Goal: Transaction & Acquisition: Purchase product/service

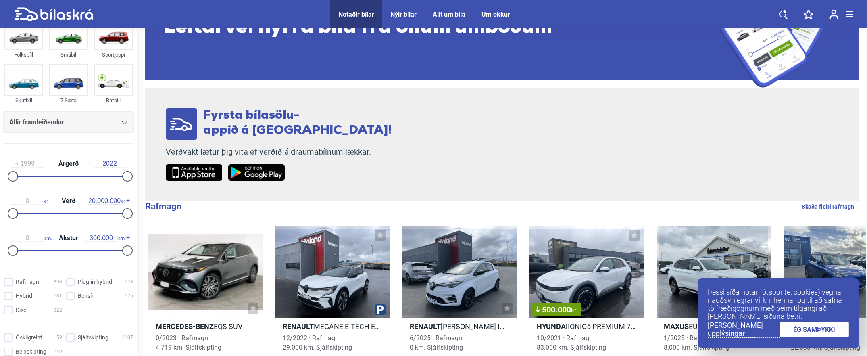
scroll to position [40, 0]
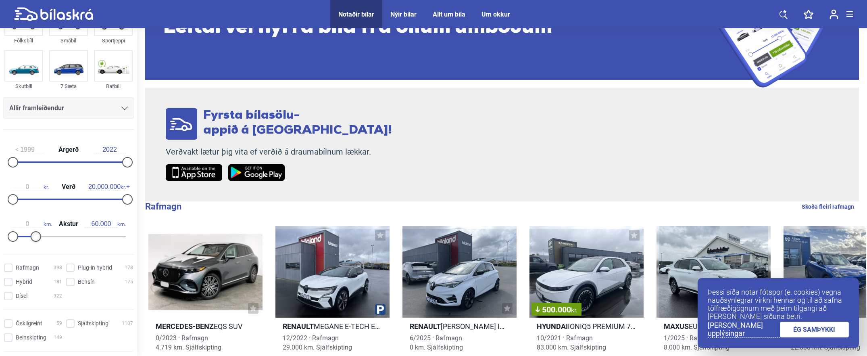
type input "50.000"
drag, startPoint x: 122, startPoint y: 239, endPoint x: 30, endPoint y: 309, distance: 115.4
click at [30, 309] on form "Fólksbíll Smábíl Sportjeppi Skutbíll 7 Sæta Rafbíll Allir framleiðendur [PERSON…" at bounding box center [68, 151] width 137 height 327
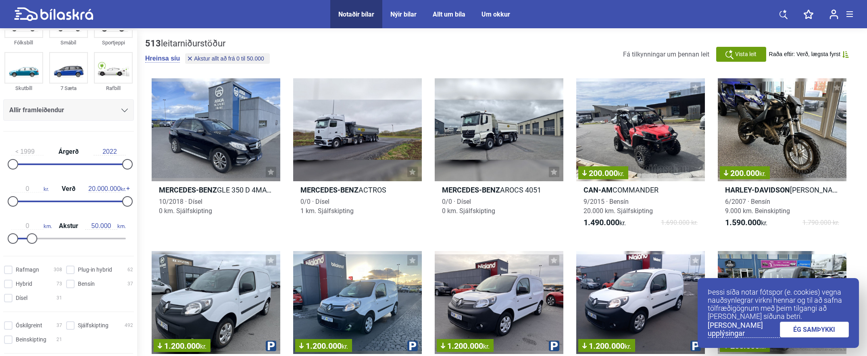
click at [812, 327] on link "ÉG SAMÞYKKI" at bounding box center [814, 329] width 69 height 16
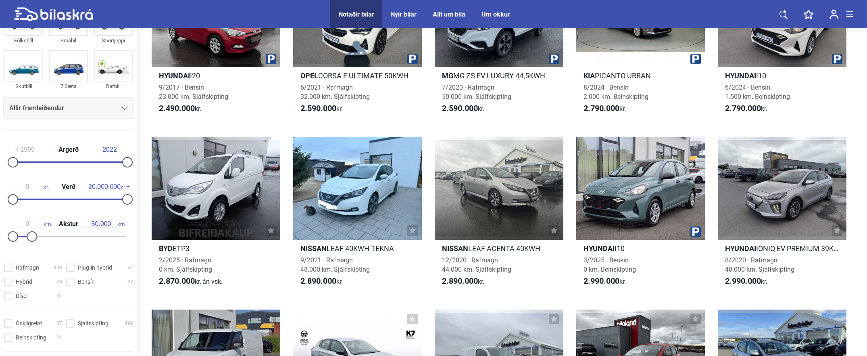
scroll to position [807, 0]
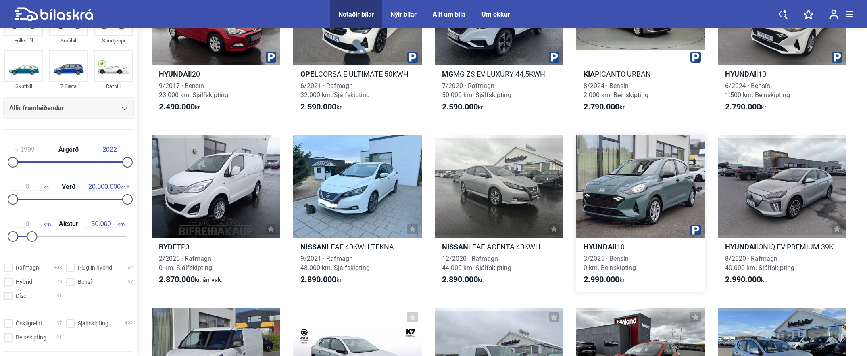
click at [592, 244] on b "Hyundai" at bounding box center [599, 246] width 31 height 8
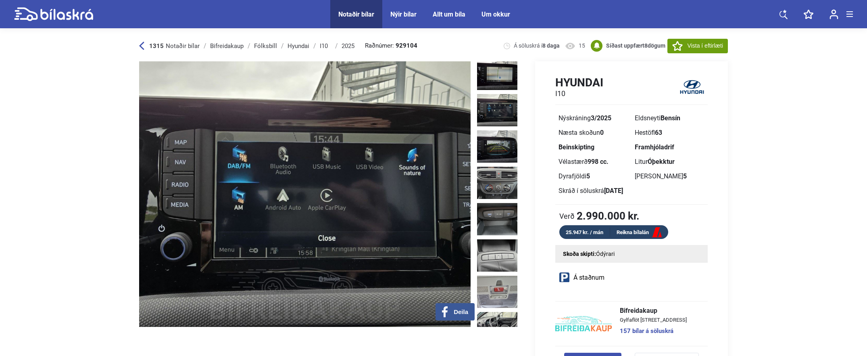
scroll to position [768, 0]
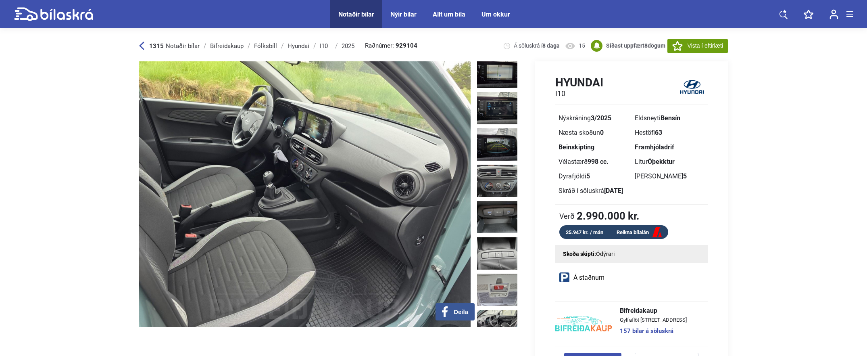
click at [517, 281] on div at bounding box center [499, 193] width 44 height 265
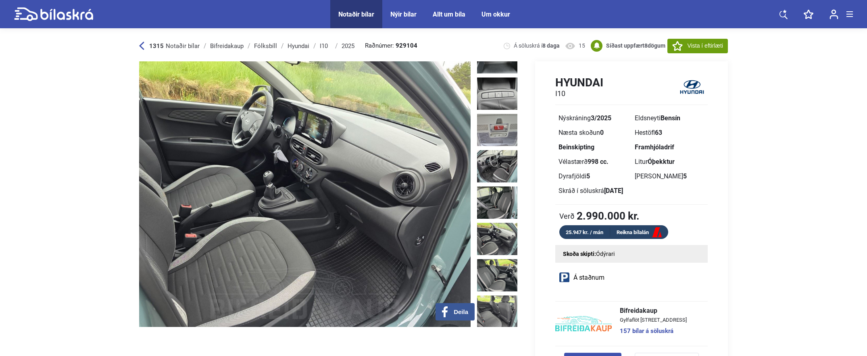
scroll to position [944, 0]
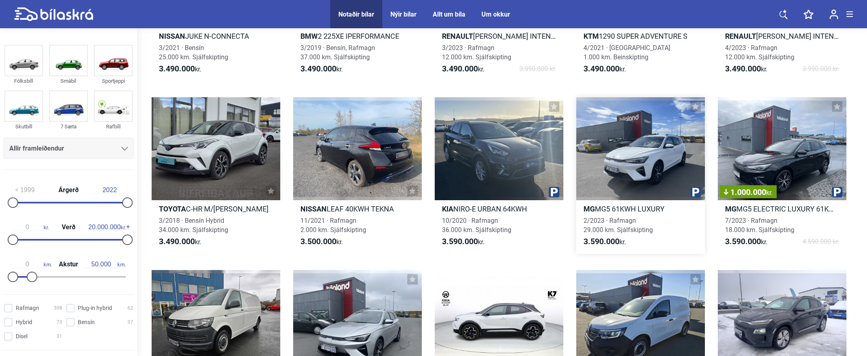
scroll to position [2057, 0]
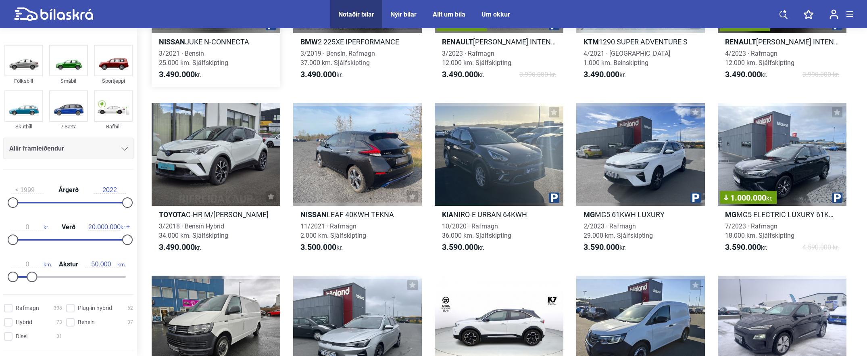
type input "300.000"
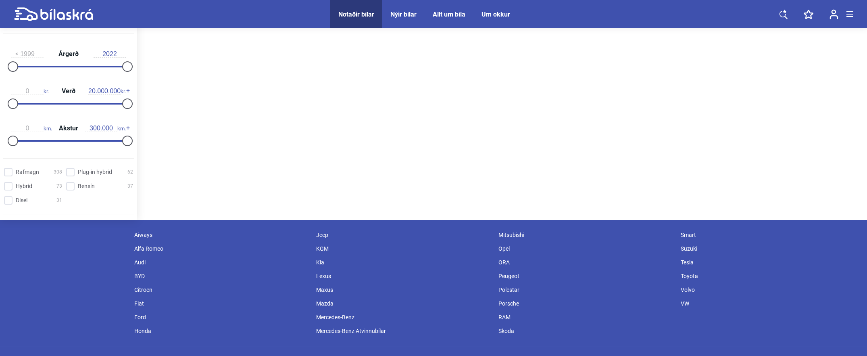
scroll to position [81, 0]
